Goal: Entertainment & Leisure: Browse casually

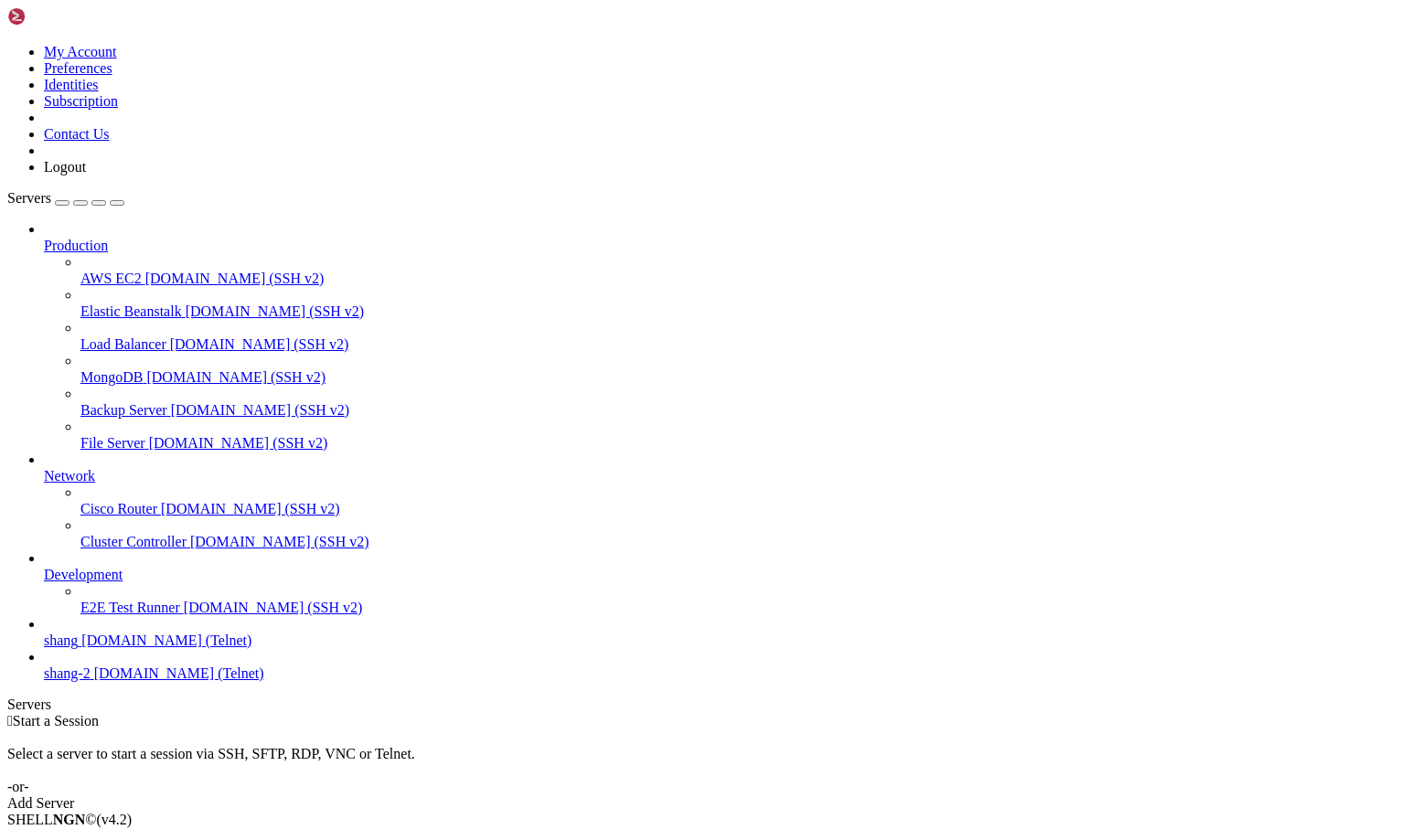
click at [117, 648] on span "[DOMAIN_NAME] (Telnet)" at bounding box center [166, 640] width 170 height 16
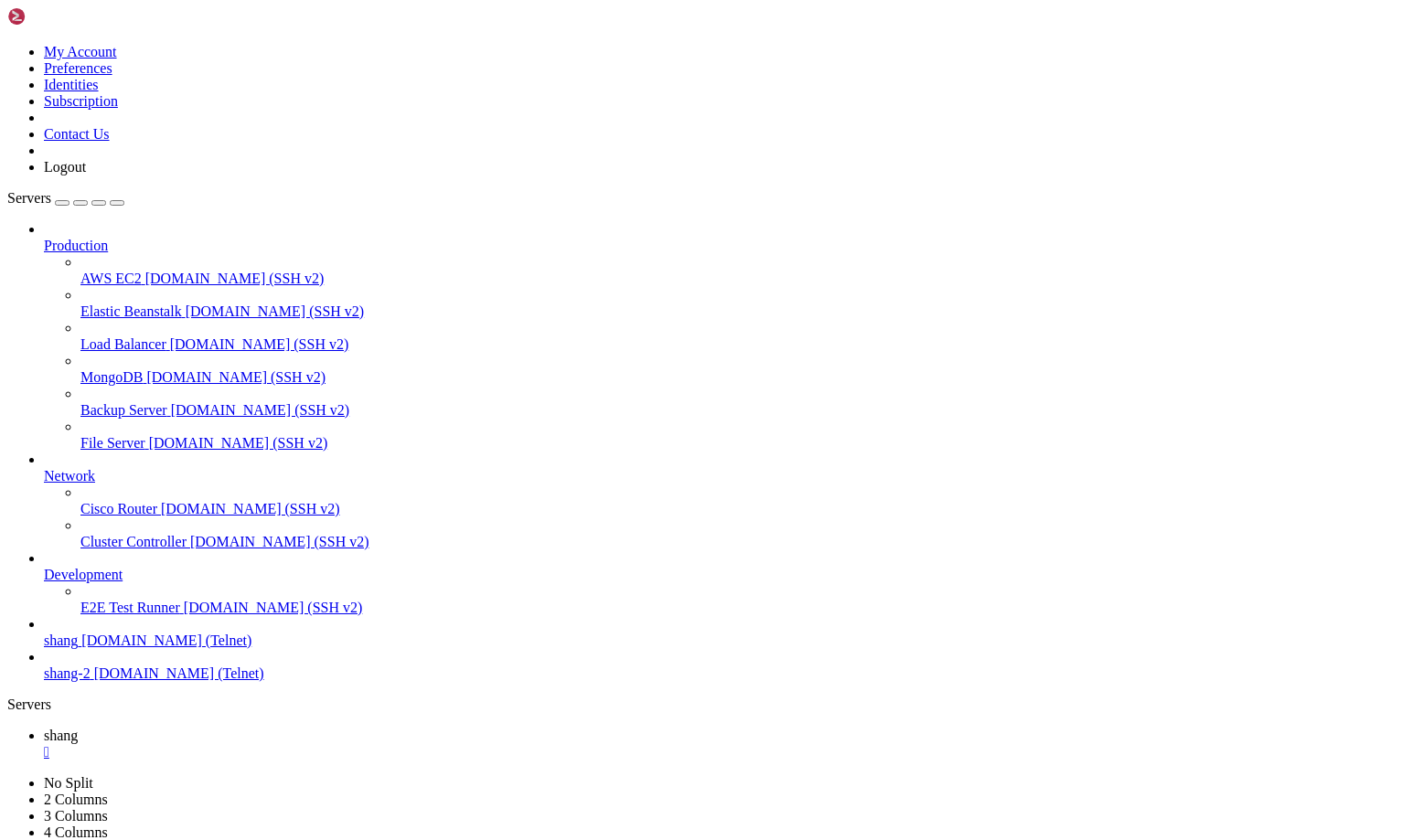
scroll to position [1426, 0]
drag, startPoint x: 56, startPoint y: 1735, endPoint x: 176, endPoint y: 1740, distance: 120.1
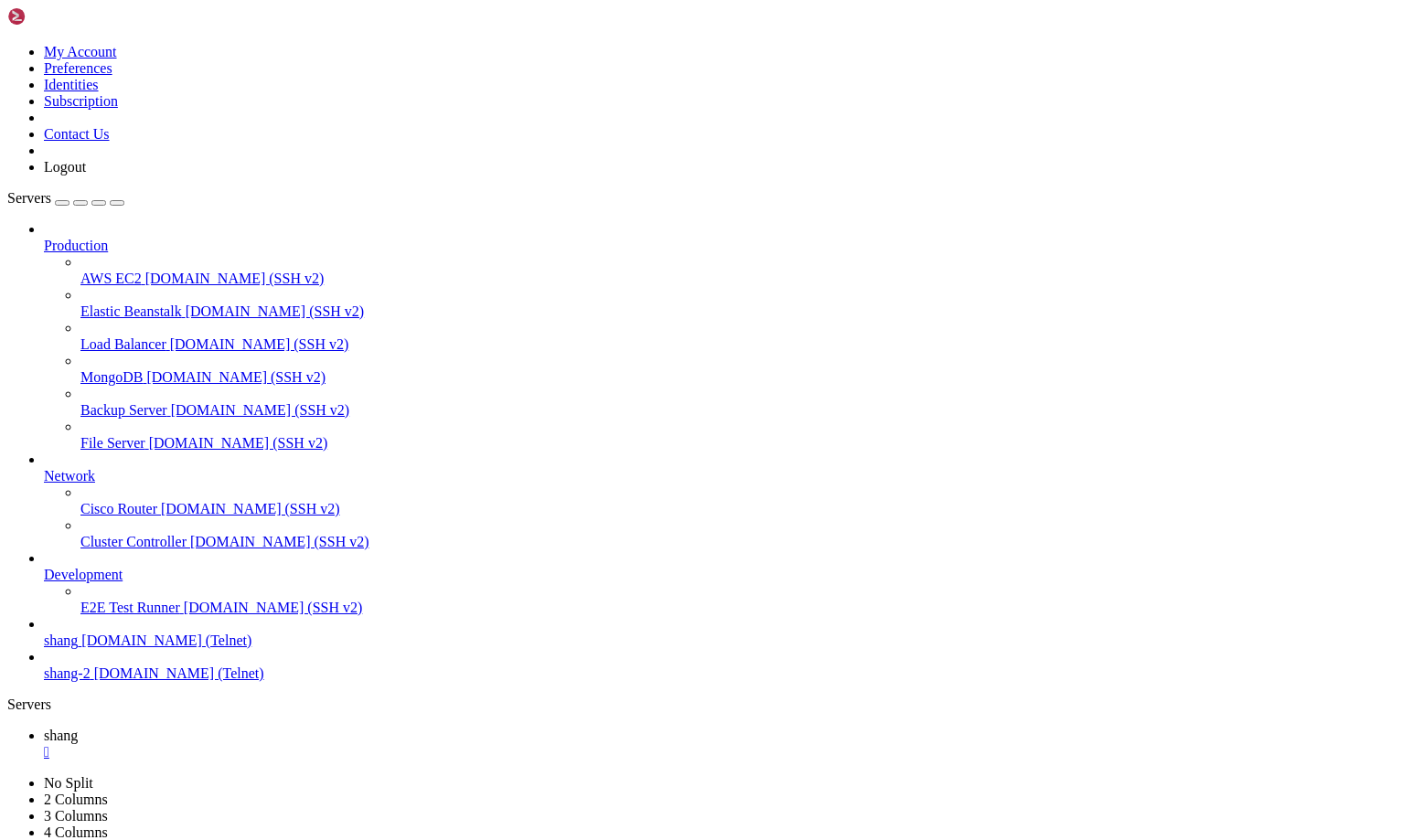
drag, startPoint x: 58, startPoint y: 1749, endPoint x: 150, endPoint y: 1752, distance: 92.0
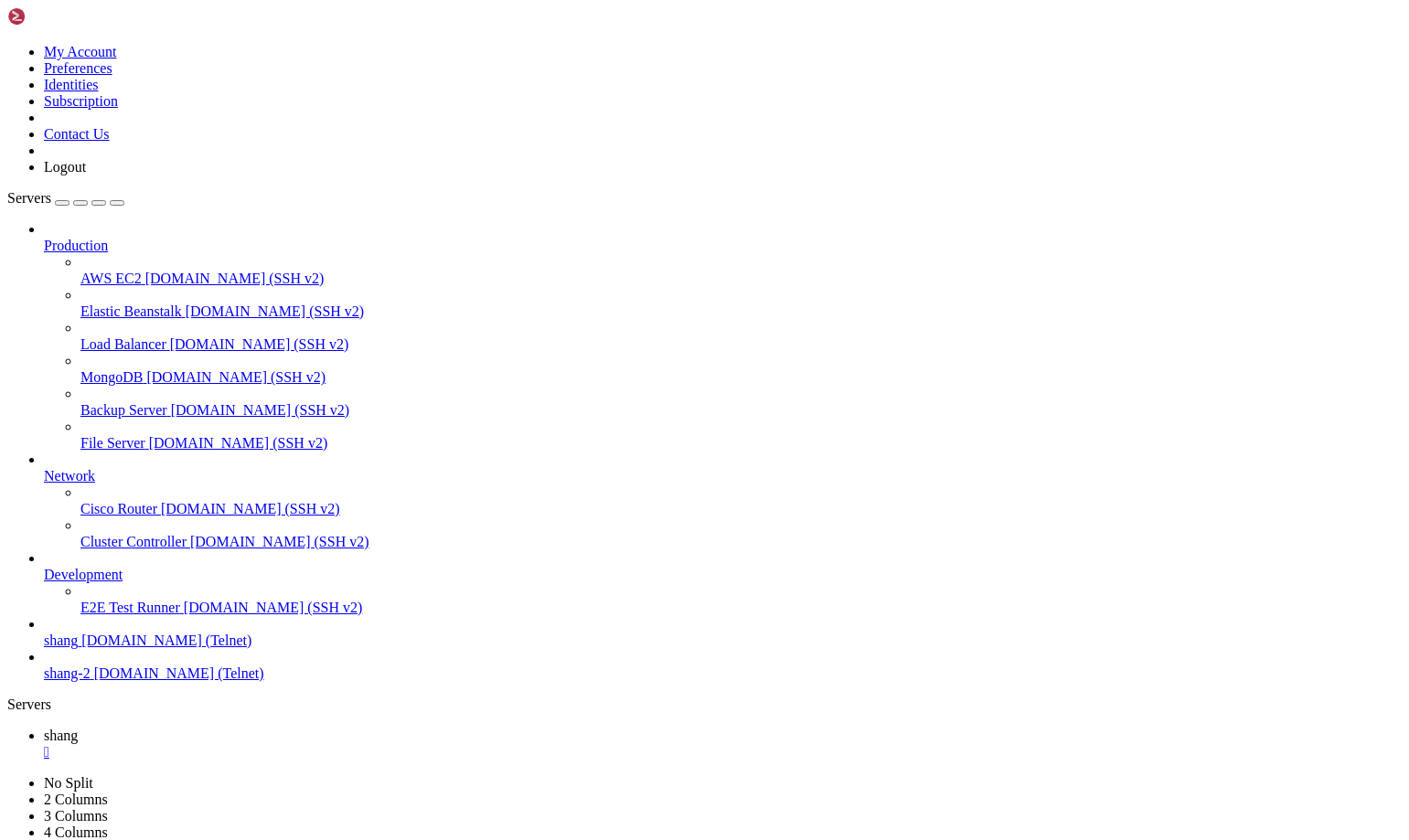
scroll to position [6858, 0]
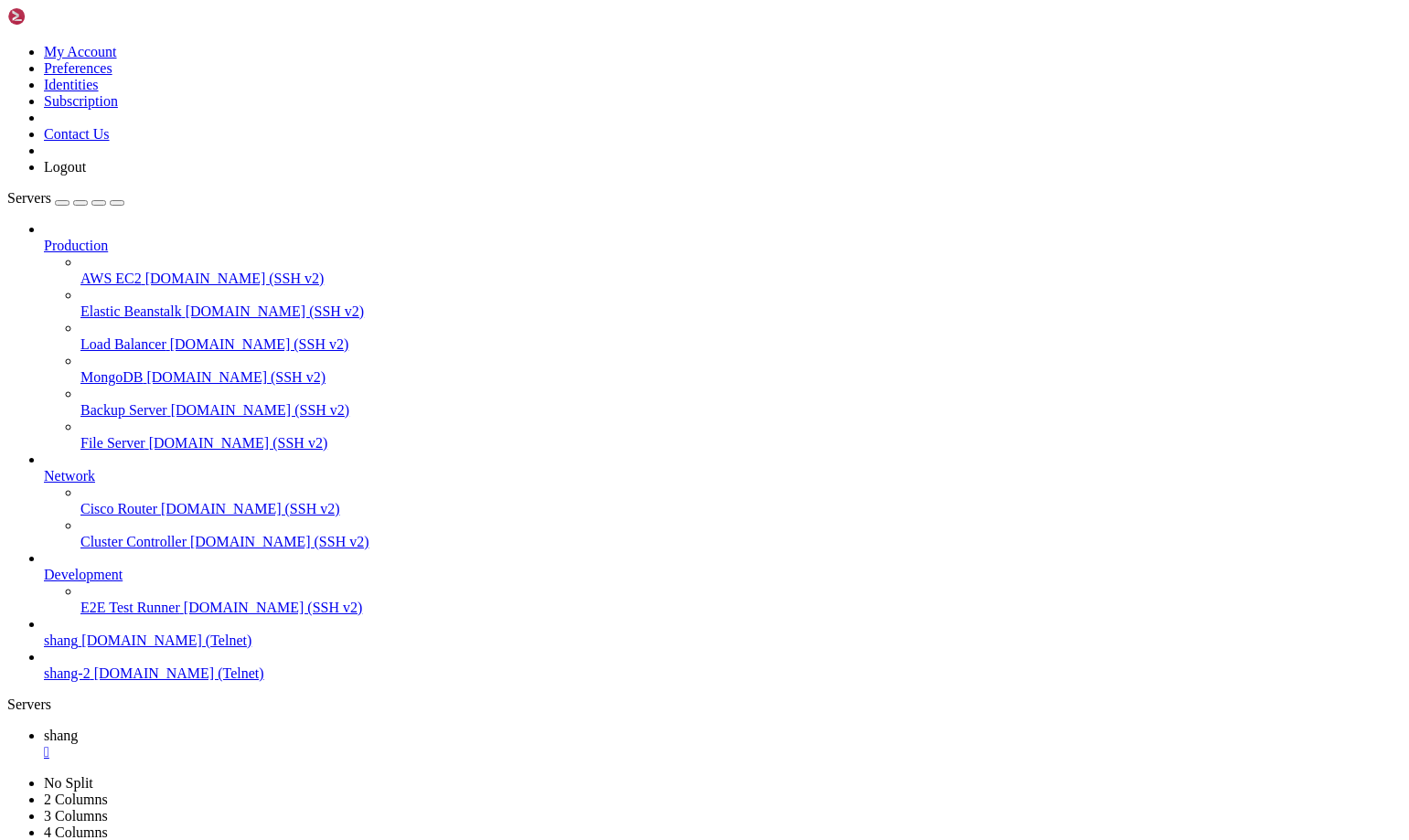
drag, startPoint x: 215, startPoint y: 1327, endPoint x: 338, endPoint y: 1325, distance: 123.0
drag, startPoint x: 204, startPoint y: 1669, endPoint x: 239, endPoint y: 1671, distance: 35.1
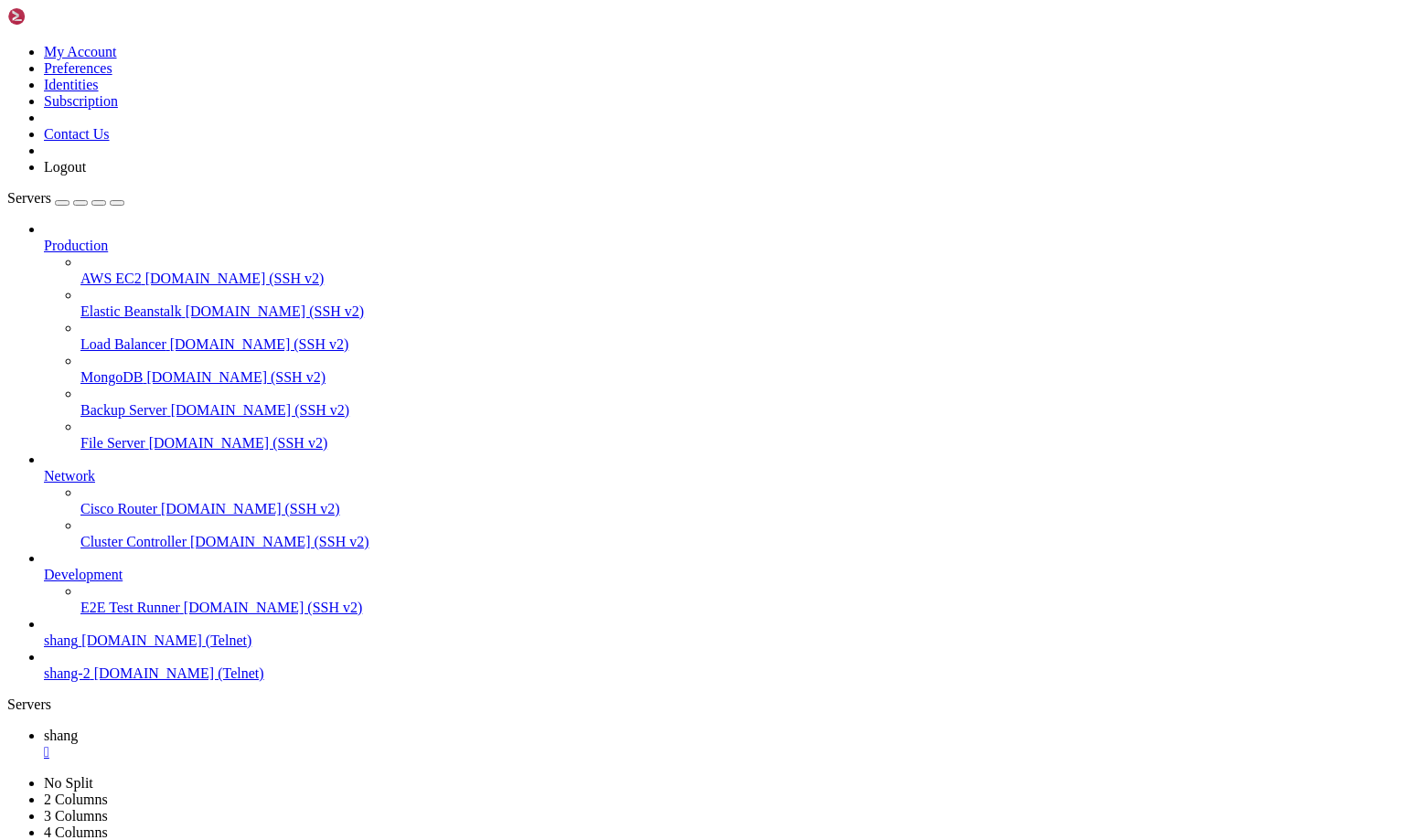
drag, startPoint x: 198, startPoint y: 1668, endPoint x: 289, endPoint y: 1671, distance: 91.0
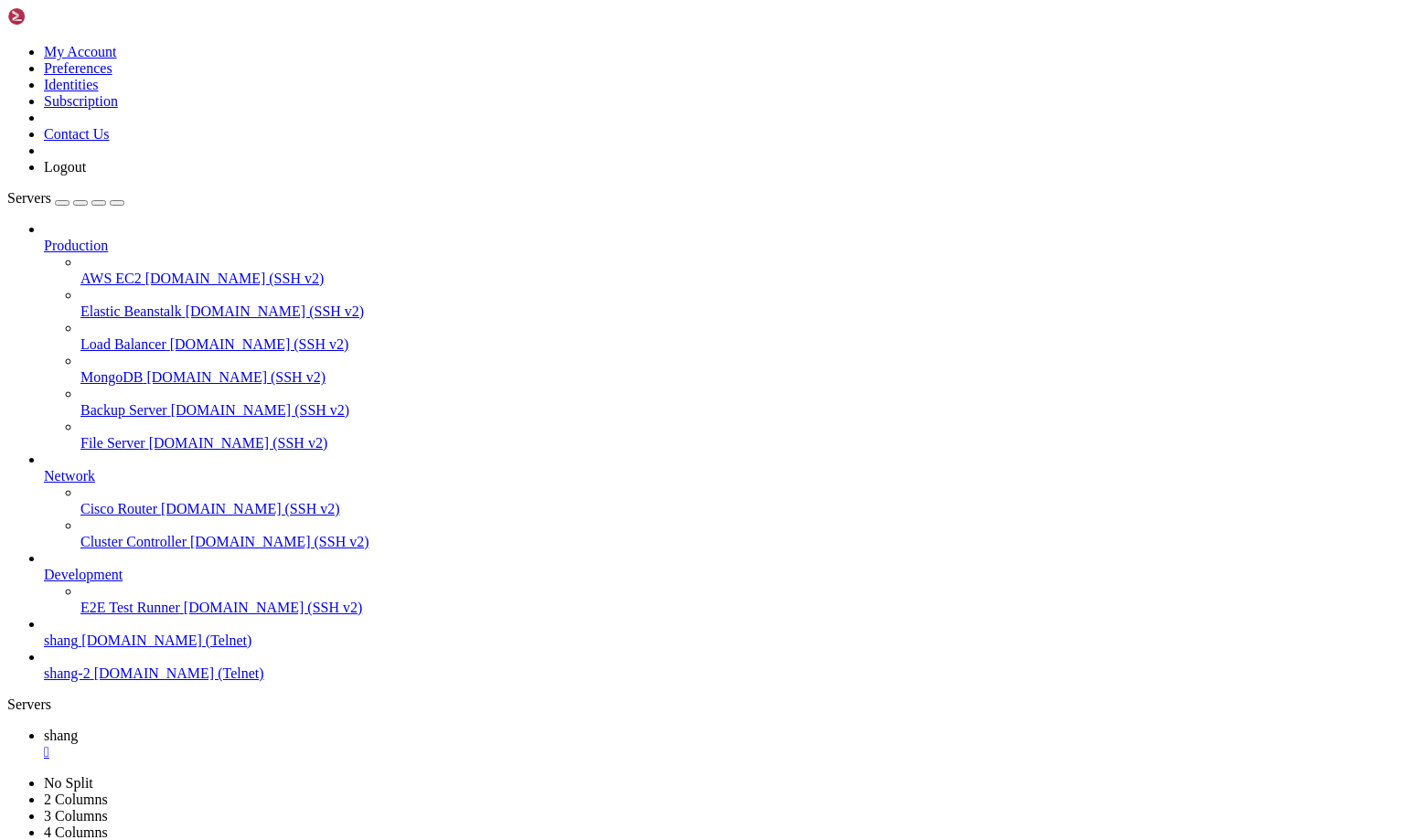
scroll to position [13578, 0]
click at [81, 337] on link "Load Balancer [DOMAIN_NAME] (SSH v2)" at bounding box center [741, 345] width 1322 height 17
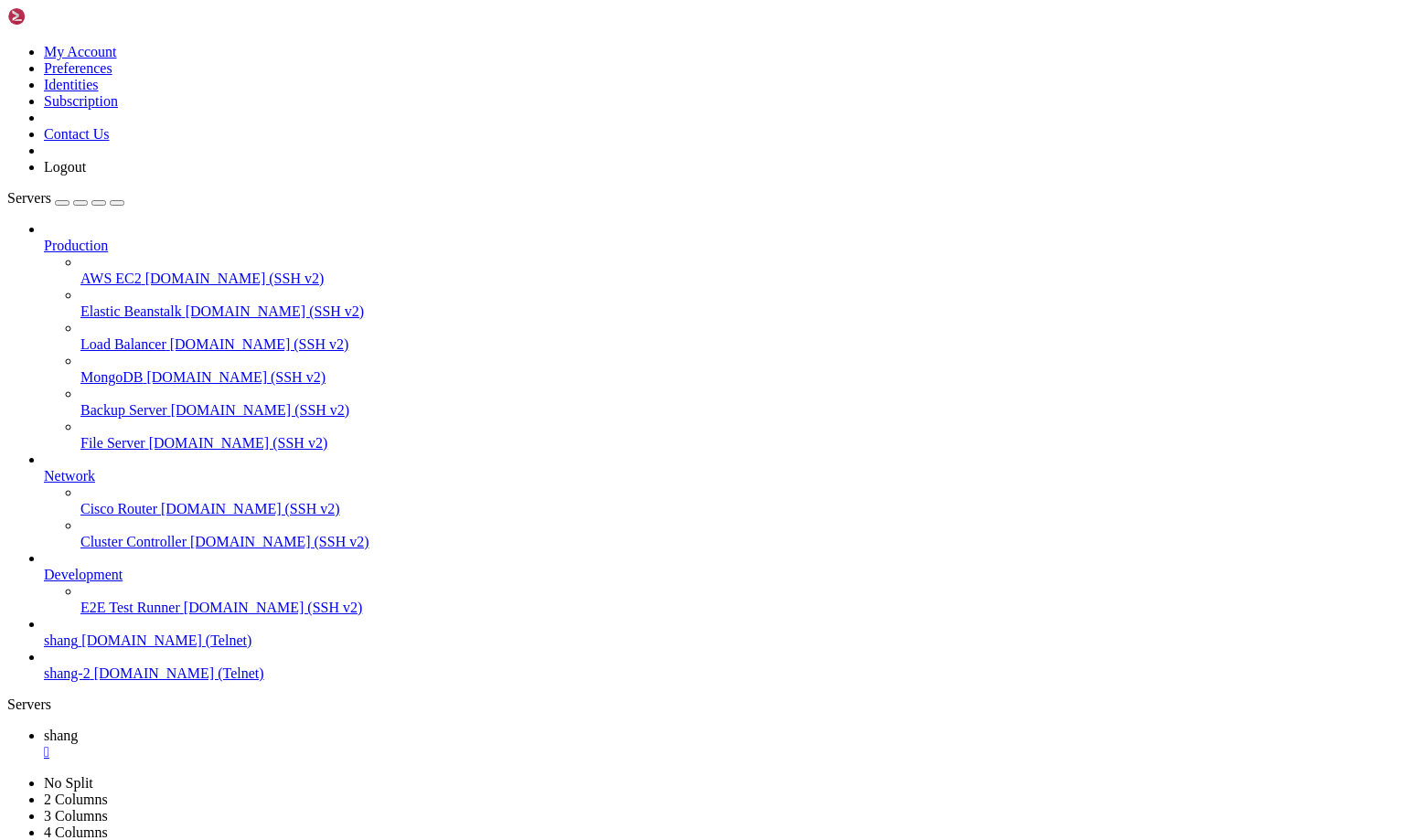
click at [81, 337] on link "Load Balancer [DOMAIN_NAME] (SSH v2)" at bounding box center [741, 345] width 1322 height 17
